Goal: Task Accomplishment & Management: Complete application form

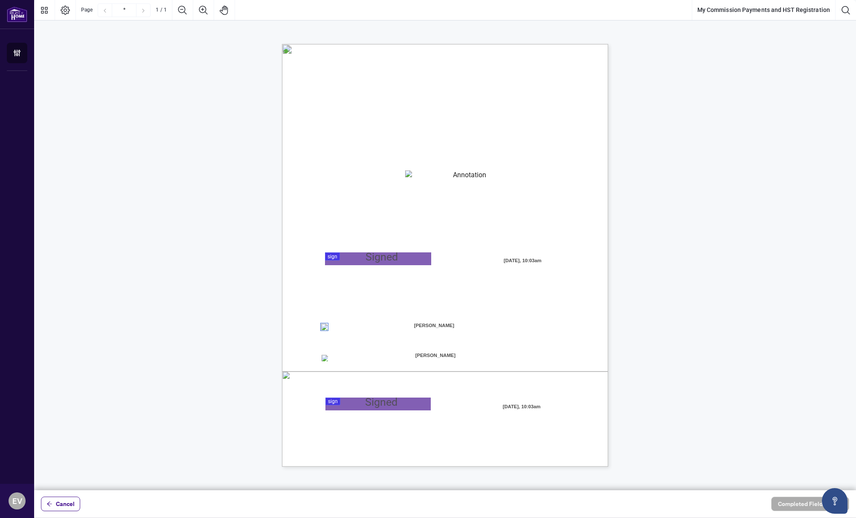
drag, startPoint x: 426, startPoint y: 176, endPoint x: 432, endPoint y: 177, distance: 6.2
click at [426, 176] on textarea "01K2N82W0617PR3KA8X9DYAB9F" at bounding box center [466, 176] width 122 height 13
type textarea "**********"
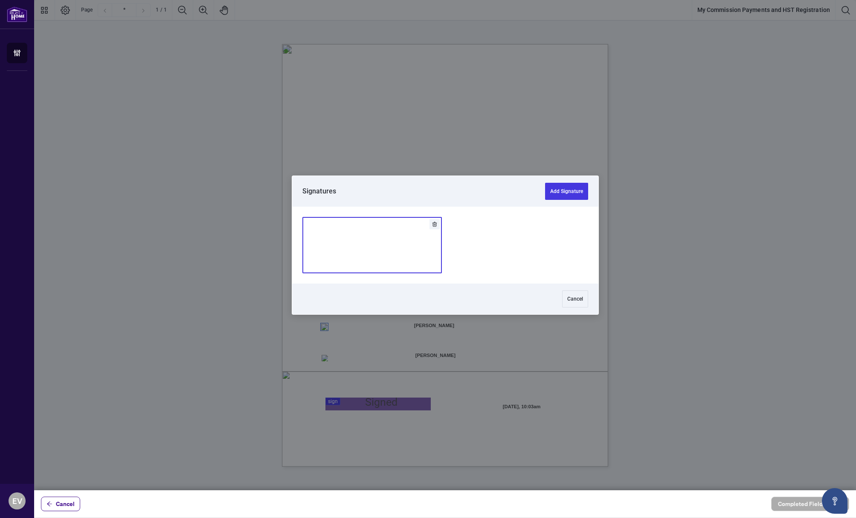
click at [340, 258] on div at bounding box center [445, 245] width 822 height 490
drag, startPoint x: 402, startPoint y: 256, endPoint x: 410, endPoint y: 253, distance: 8.0
click at [385, 250] on img "Add Signature" at bounding box center [372, 244] width 26 height 9
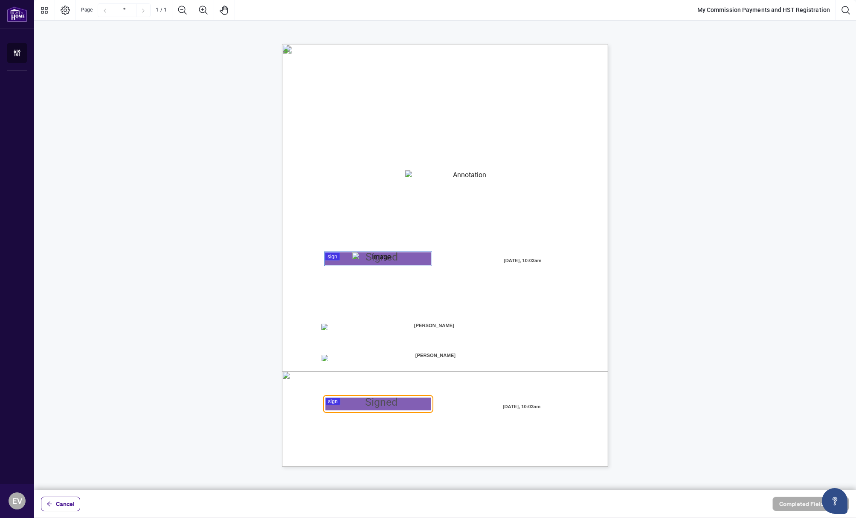
click at [384, 403] on div at bounding box center [445, 245] width 822 height 490
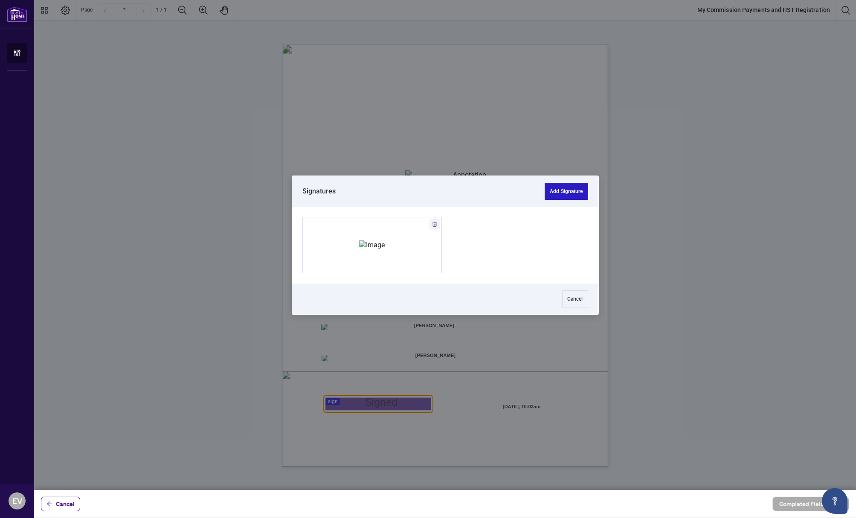
click at [572, 190] on button "Add Signature" at bounding box center [566, 191] width 43 height 17
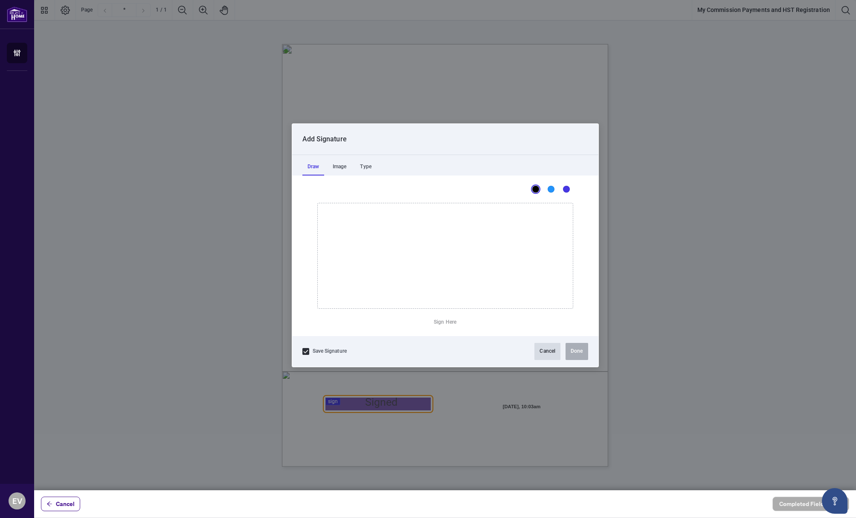
click at [547, 349] on button "Cancel" at bounding box center [548, 351] width 26 height 17
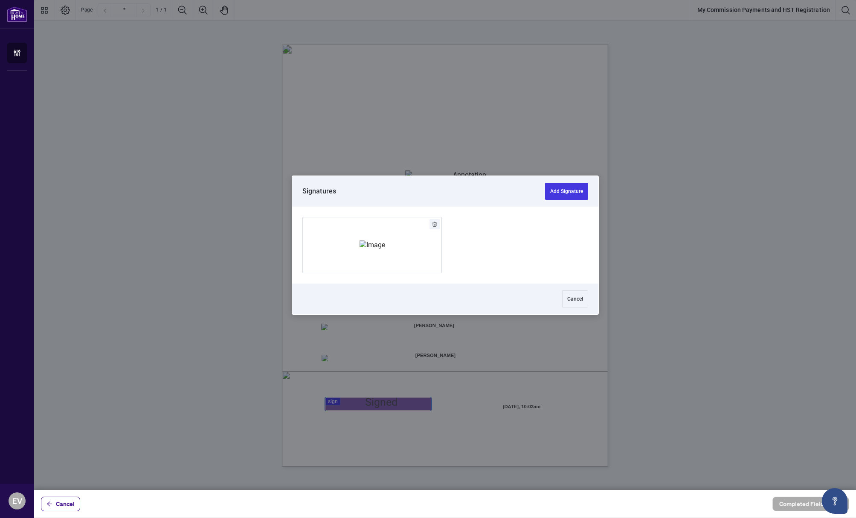
click at [364, 408] on div at bounding box center [445, 245] width 822 height 490
click at [372, 250] on img "Add Signature" at bounding box center [372, 244] width 26 height 9
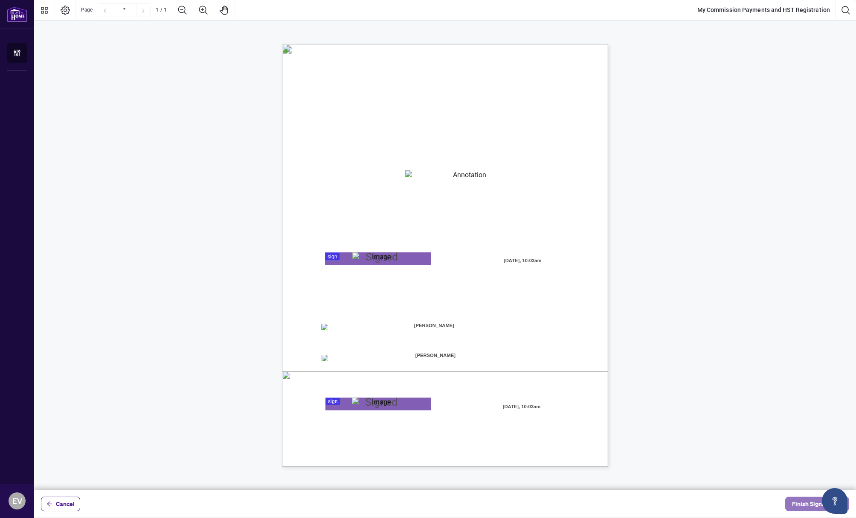
click at [801, 503] on span "Finish Signing" at bounding box center [811, 504] width 38 height 14
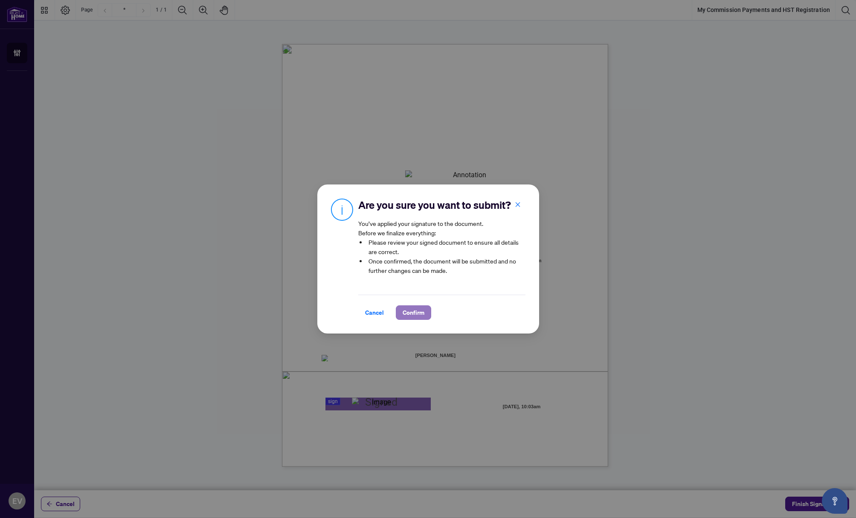
click at [418, 310] on span "Confirm" at bounding box center [414, 312] width 22 height 14
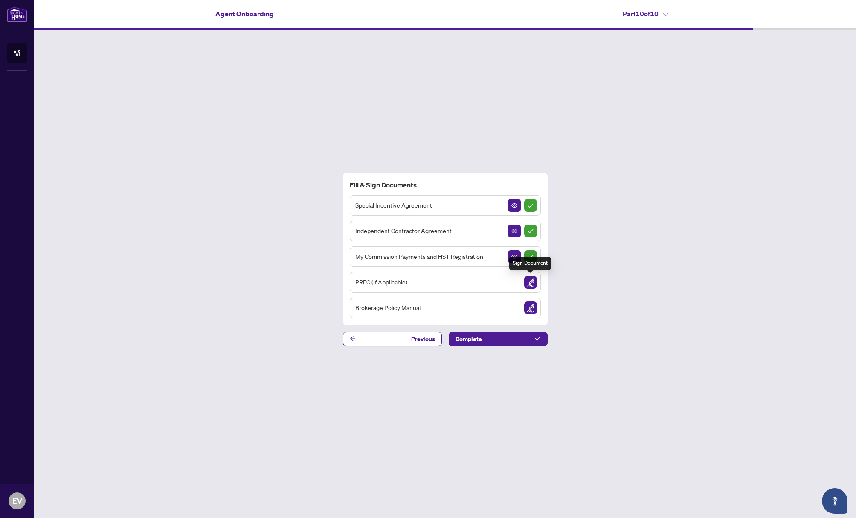
click at [529, 280] on img "Sign Document" at bounding box center [530, 282] width 13 height 13
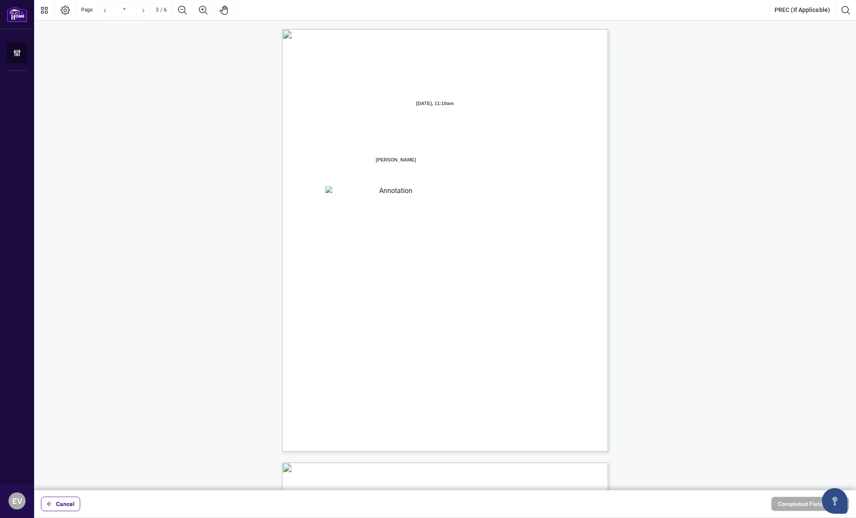
type input "*"
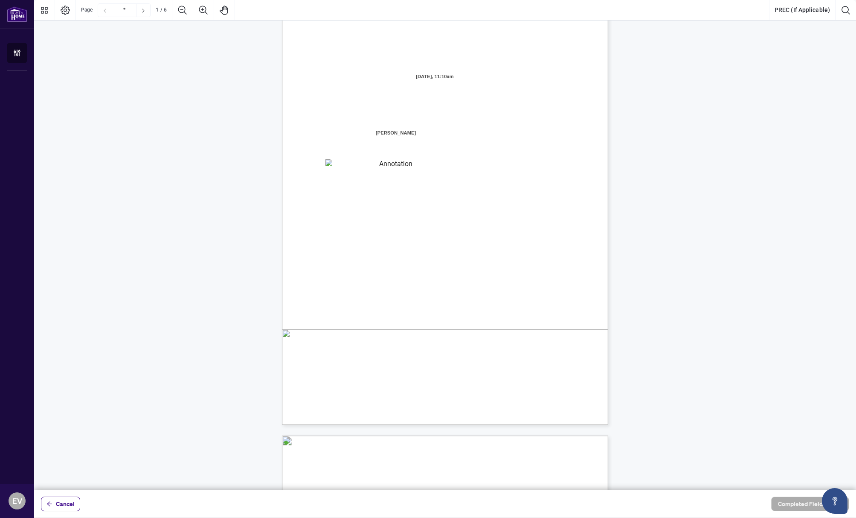
scroll to position [30, 0]
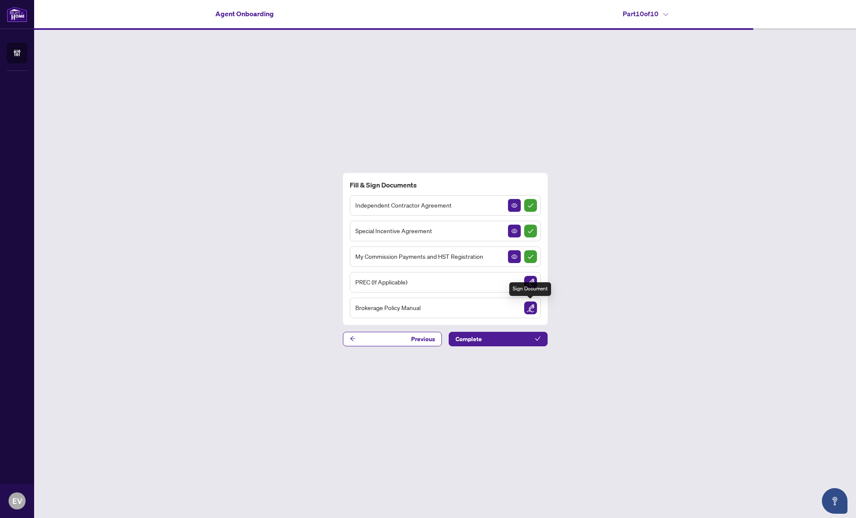
click at [535, 308] on img "Sign Document" at bounding box center [530, 307] width 13 height 13
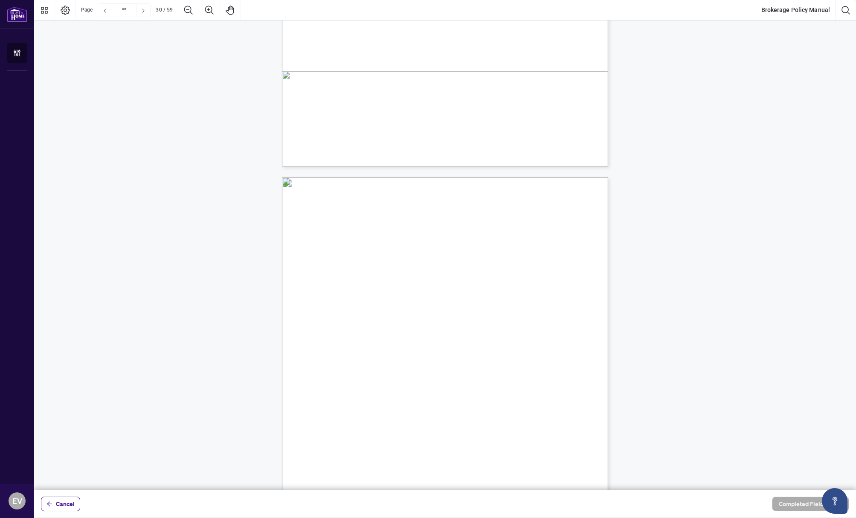
scroll to position [12411, 0]
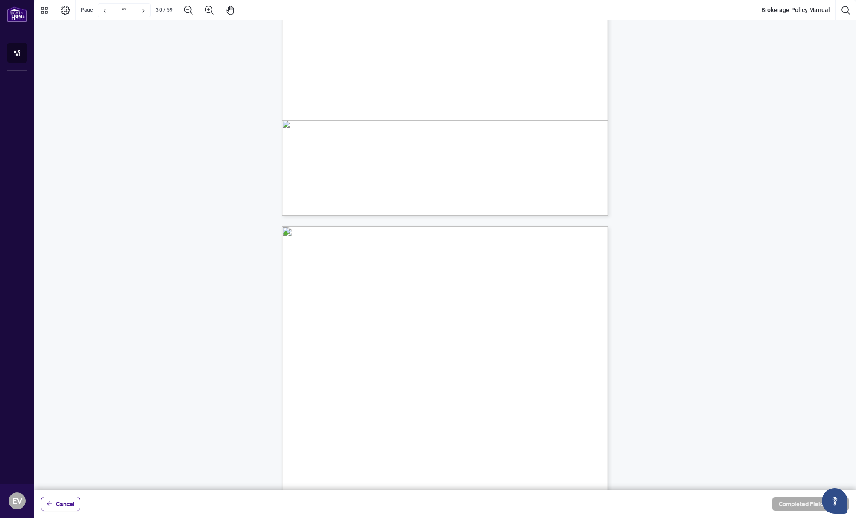
type input "**"
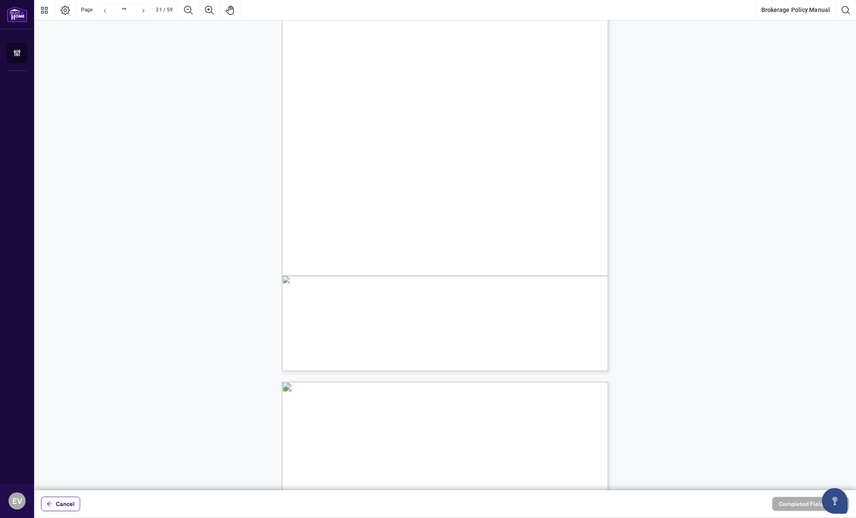
scroll to position [13073, 0]
